Goal: Information Seeking & Learning: Learn about a topic

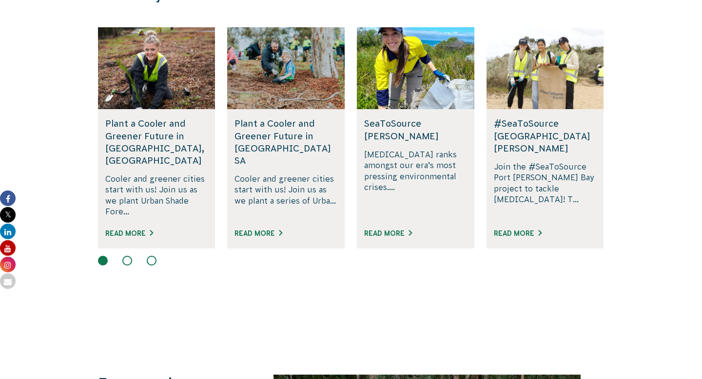
scroll to position [785, 0]
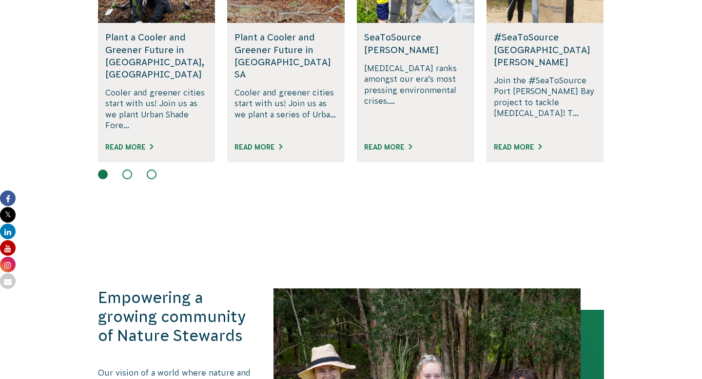
click at [130, 170] on div at bounding box center [351, 176] width 506 height 12
click at [150, 170] on button at bounding box center [152, 175] width 10 height 10
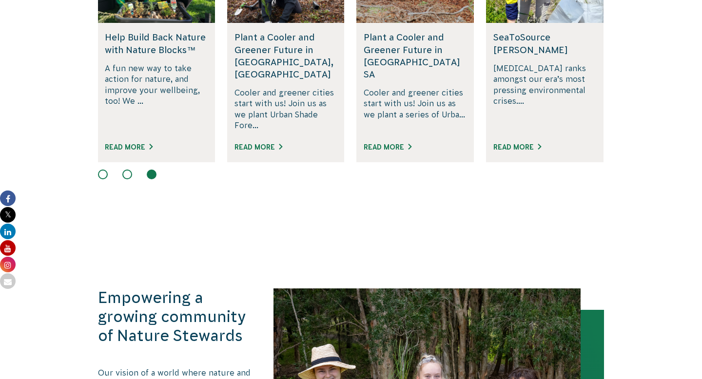
click at [127, 154] on div "Rewilding Fifth Creek, SA Join us in rewilding Fifth Creek and enhancing Adelai…" at bounding box center [351, 61] width 506 height 240
click at [127, 170] on button at bounding box center [127, 175] width 10 height 10
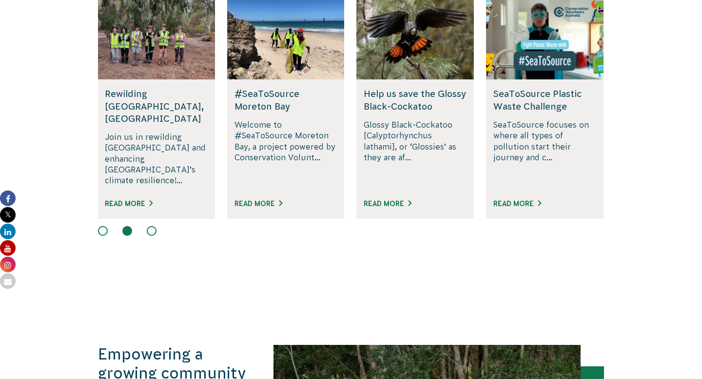
scroll to position [723, 0]
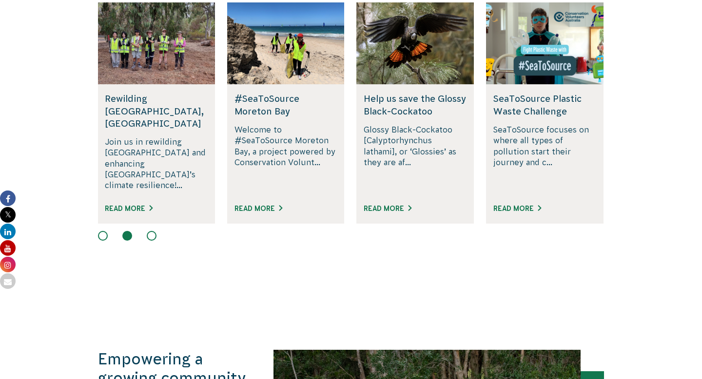
click at [302, 96] on h5 "#SeaToSource Moreton Bay" at bounding box center [285, 105] width 103 height 24
click at [270, 205] on link "Read More" at bounding box center [258, 209] width 48 height 8
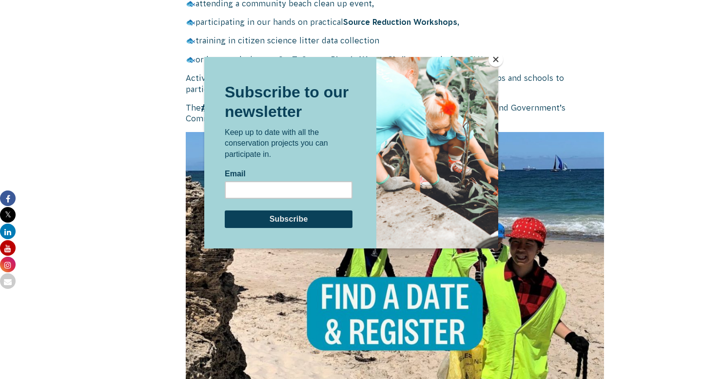
scroll to position [886, 0]
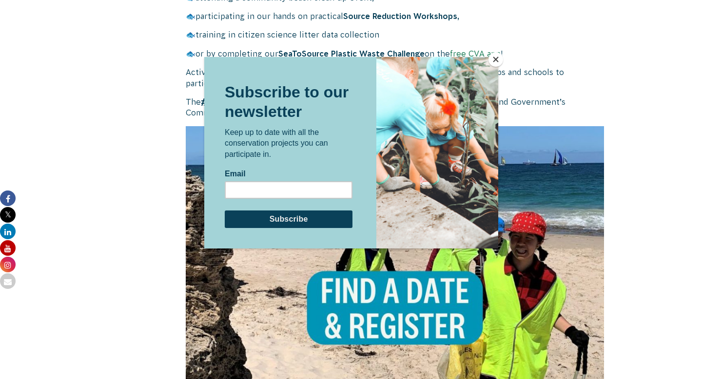
click at [483, 59] on div at bounding box center [437, 153] width 122 height 192
click at [500, 60] on button "Close" at bounding box center [495, 59] width 15 height 15
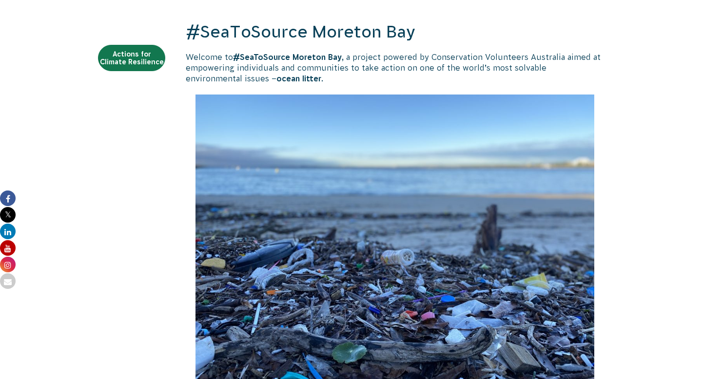
scroll to position [399, 0]
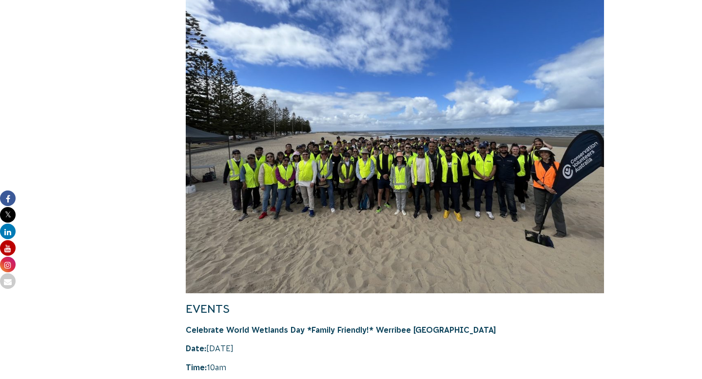
scroll to position [11067, 0]
